Goal: Information Seeking & Learning: Learn about a topic

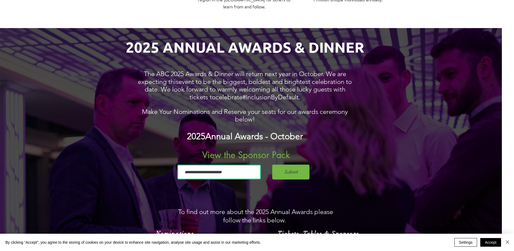
scroll to position [335, 61]
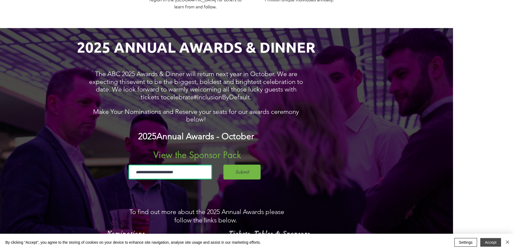
click at [492, 242] on button "Accept" at bounding box center [490, 242] width 21 height 9
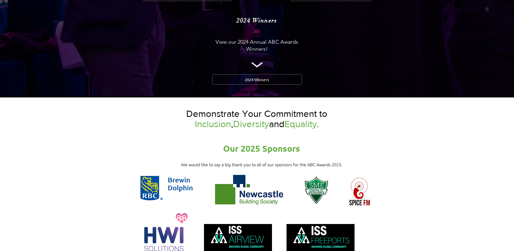
scroll to position [638, 0]
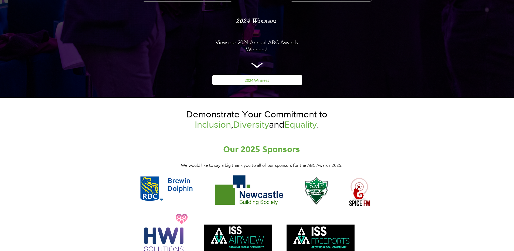
click at [250, 77] on span "2024 Winners" at bounding box center [257, 80] width 25 height 6
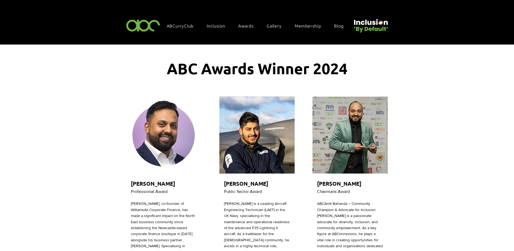
click at [147, 23] on img at bounding box center [143, 25] width 37 height 16
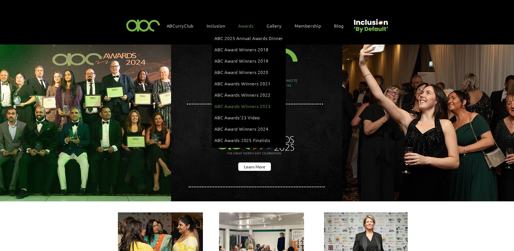
click at [251, 103] on span "ABC Awards Winners 2023" at bounding box center [242, 106] width 56 height 6
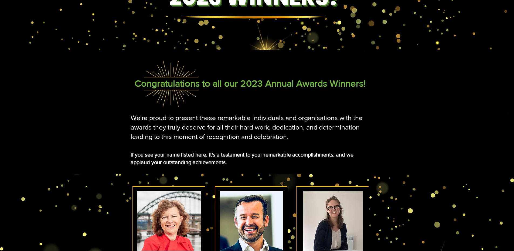
scroll to position [0, 7]
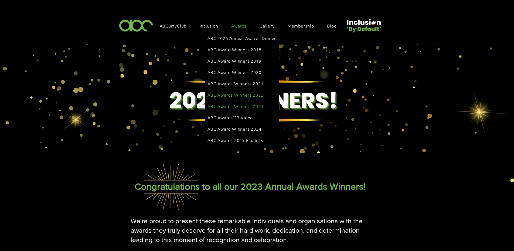
click at [234, 92] on span "ABC Awards Winners 2022" at bounding box center [235, 95] width 56 height 6
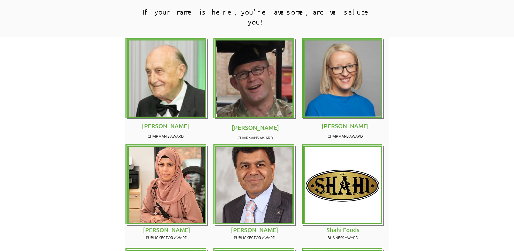
scroll to position [333, 0]
click at [160, 167] on img at bounding box center [167, 185] width 76 height 76
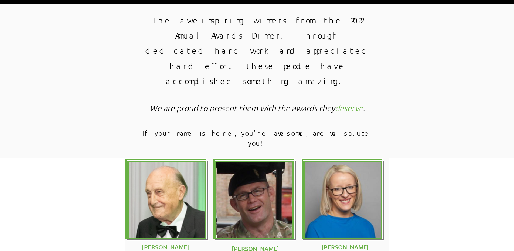
scroll to position [0, 0]
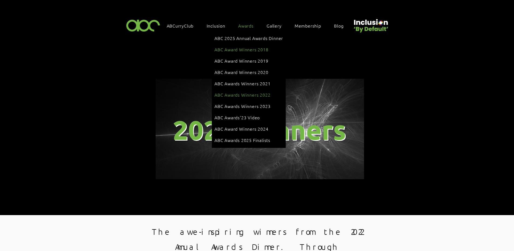
click at [233, 45] on link "ABC Award Winners 2018" at bounding box center [248, 49] width 68 height 10
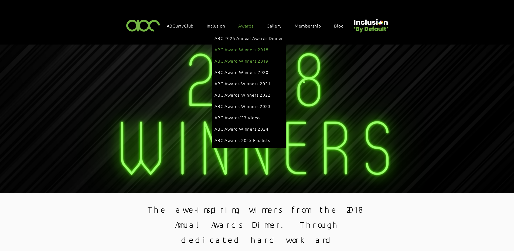
click at [237, 60] on span "ABC Award Winners 2019" at bounding box center [241, 61] width 54 height 6
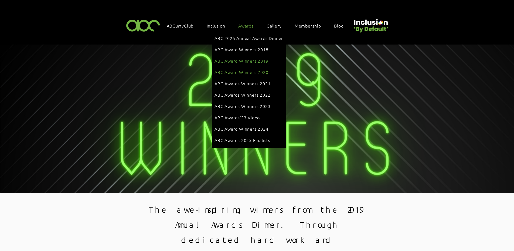
click at [239, 69] on span "ABC Award Winners 2020" at bounding box center [241, 72] width 54 height 6
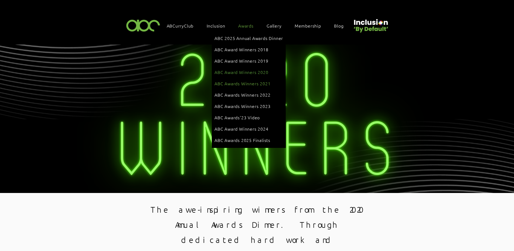
click at [238, 78] on link "ABC Awards Winners 2021" at bounding box center [248, 83] width 68 height 10
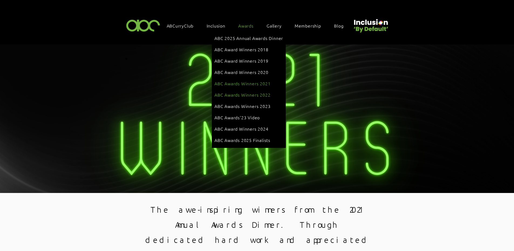
click at [245, 92] on span "ABC Awards Winners 2022" at bounding box center [242, 95] width 56 height 6
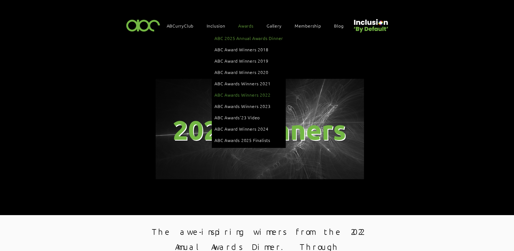
click at [245, 36] on span "ABC 2025 Annual Awards Dinner" at bounding box center [248, 38] width 68 height 6
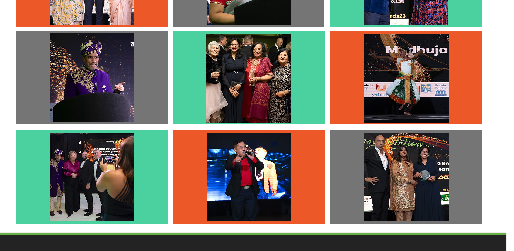
scroll to position [1387, 8]
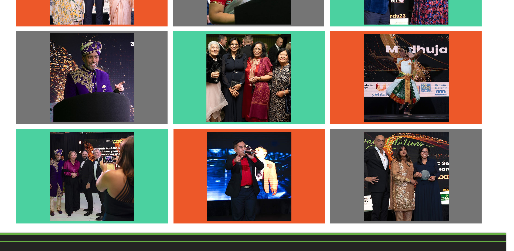
click at [99, 166] on img at bounding box center [92, 176] width 84 height 88
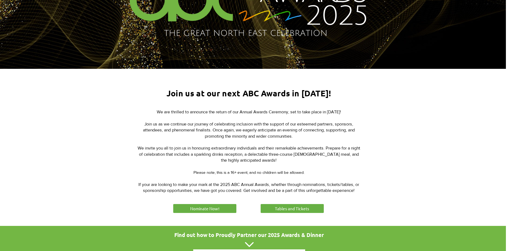
scroll to position [0, 8]
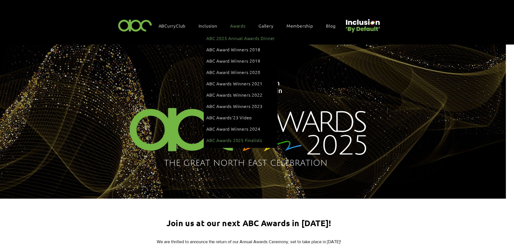
click at [229, 137] on span "ABC Awards 2025 Finalists" at bounding box center [234, 140] width 56 height 6
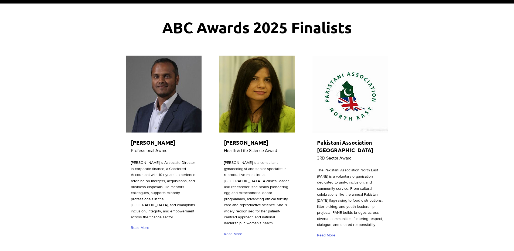
scroll to position [50, 0]
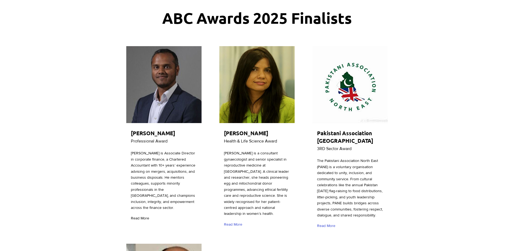
click at [141, 215] on span "Read More" at bounding box center [140, 217] width 18 height 5
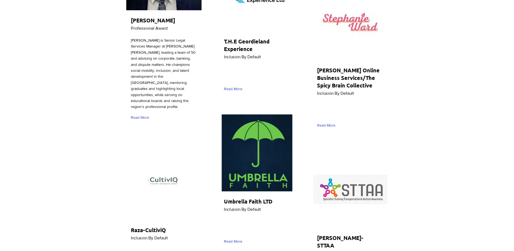
scroll to position [1816, 0]
